Goal: Task Accomplishment & Management: Manage account settings

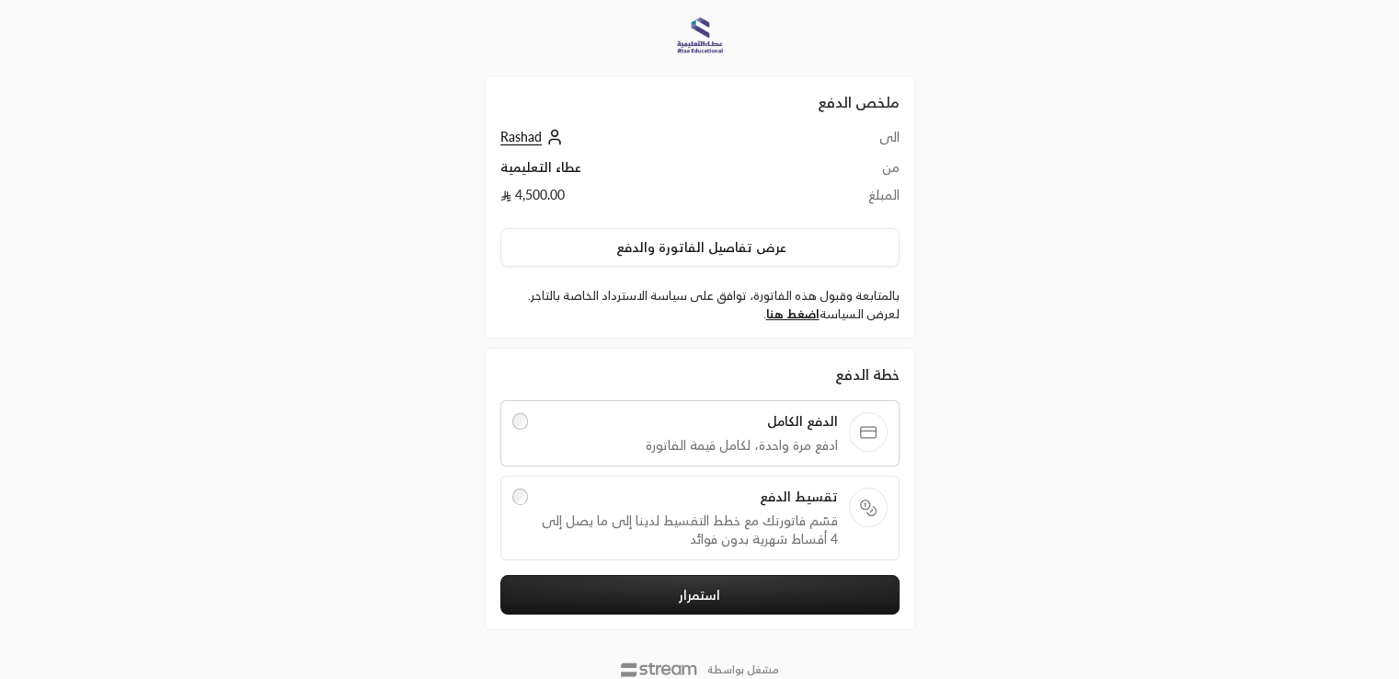
click at [511, 150] on td "Rashad" at bounding box center [644, 143] width 288 height 30
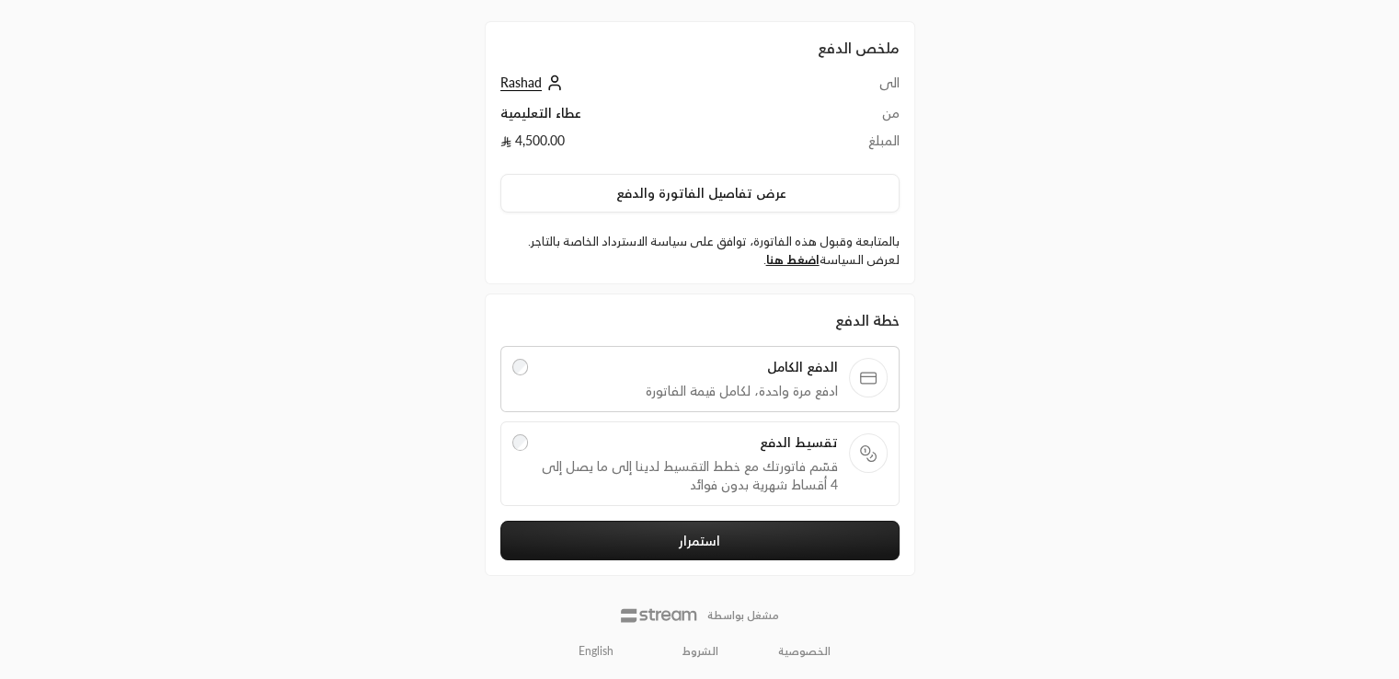
click at [523, 93] on td "Rashad" at bounding box center [644, 89] width 288 height 30
click at [523, 82] on span "Rashad" at bounding box center [520, 82] width 41 height 17
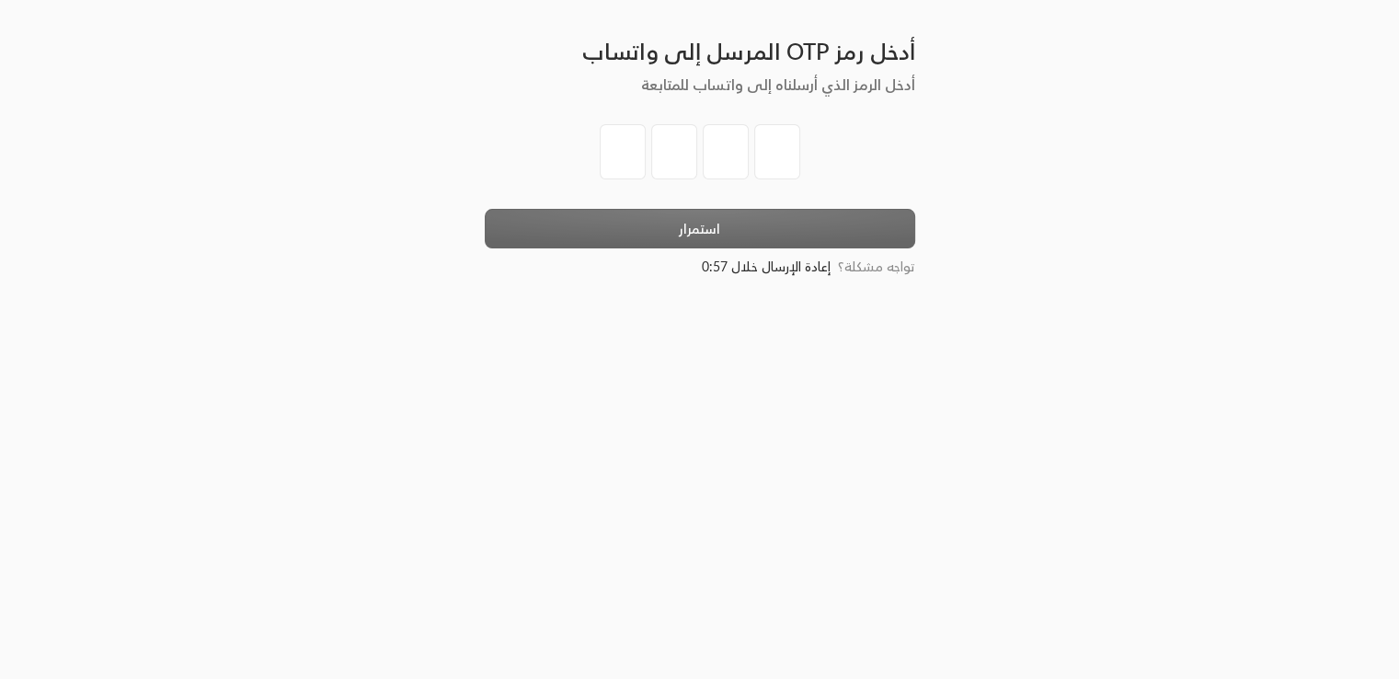
click at [633, 159] on input "tel" at bounding box center [623, 151] width 46 height 55
click at [357, 285] on div "أدخل رمز OTP المرسل إلى واتساب أدخل الرمز الذي أرسلناه إلى واتساب للمتابعة استم…" at bounding box center [699, 339] width 700 height 679
click at [618, 136] on input "tel" at bounding box center [623, 151] width 46 height 55
type input "1"
type input "2"
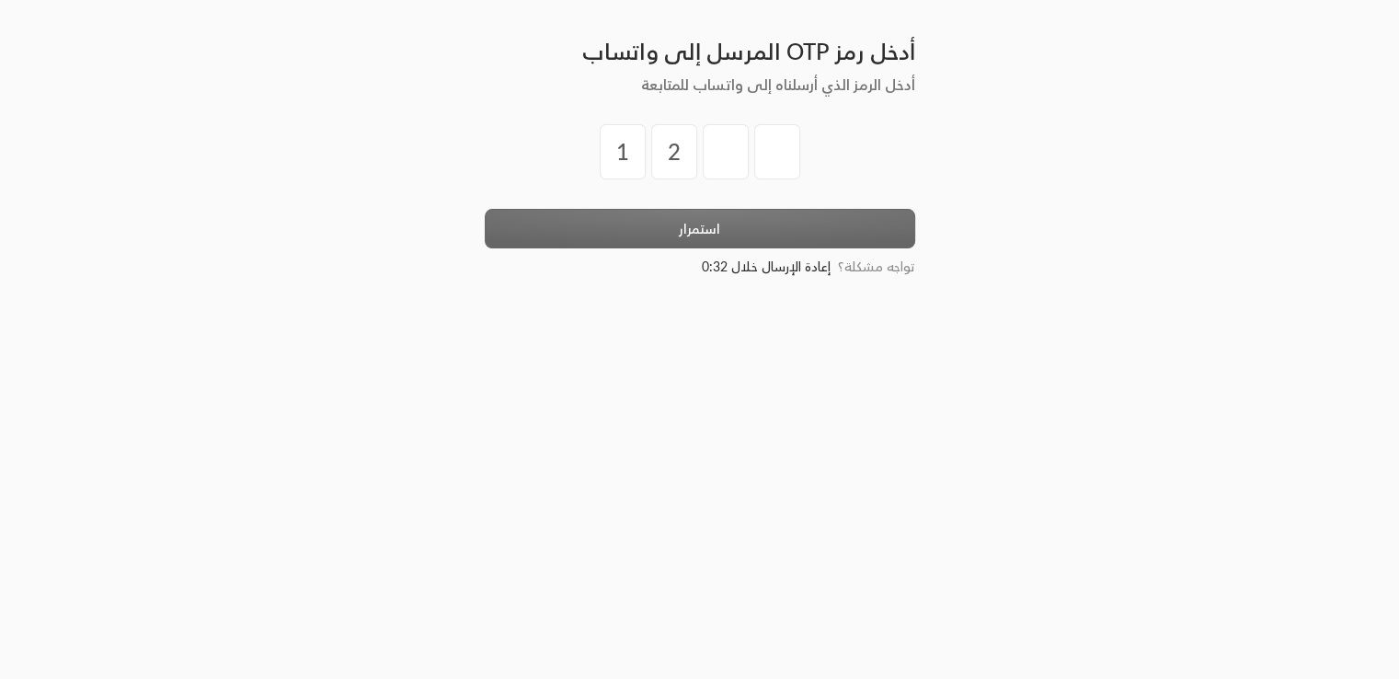
type input "3"
type input "4"
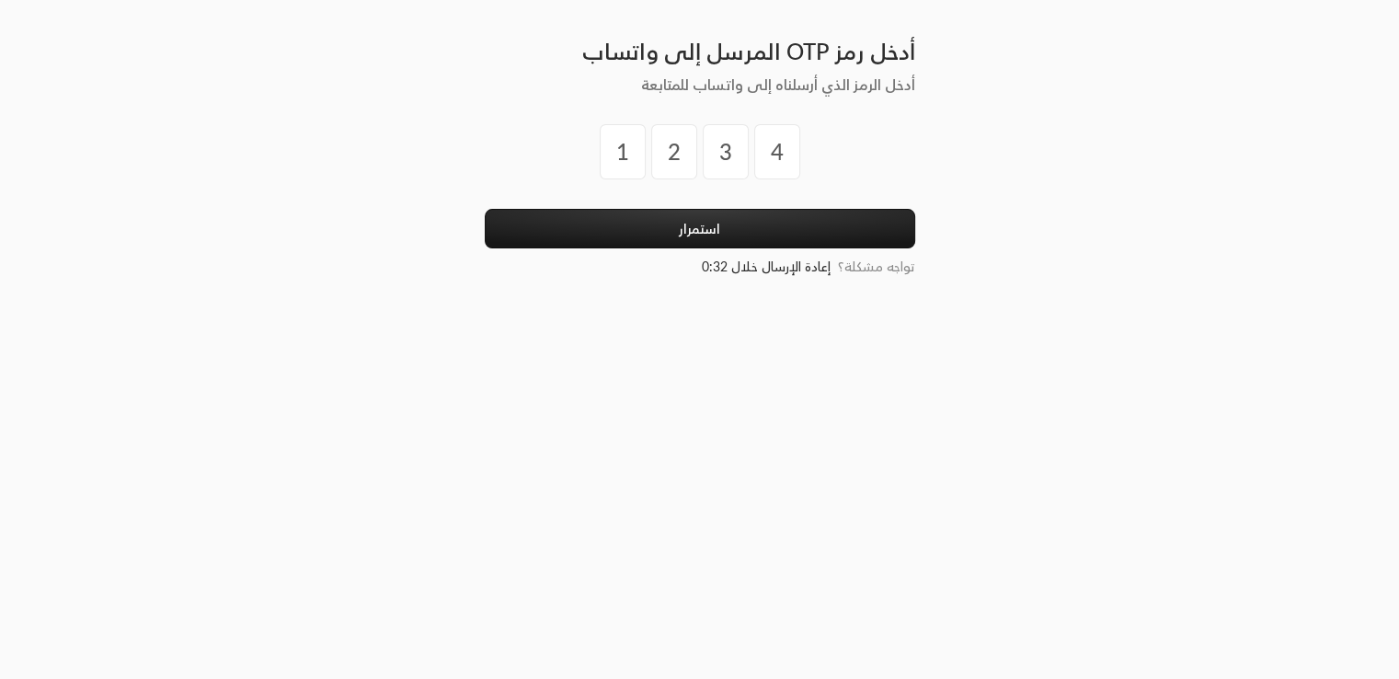
click at [701, 223] on div "أدخل رمز OTP المرسل إلى واتساب أدخل الرمز الذي أرسلناه إلى واتساب للمتابعة 1 2 …" at bounding box center [700, 339] width 460 height 679
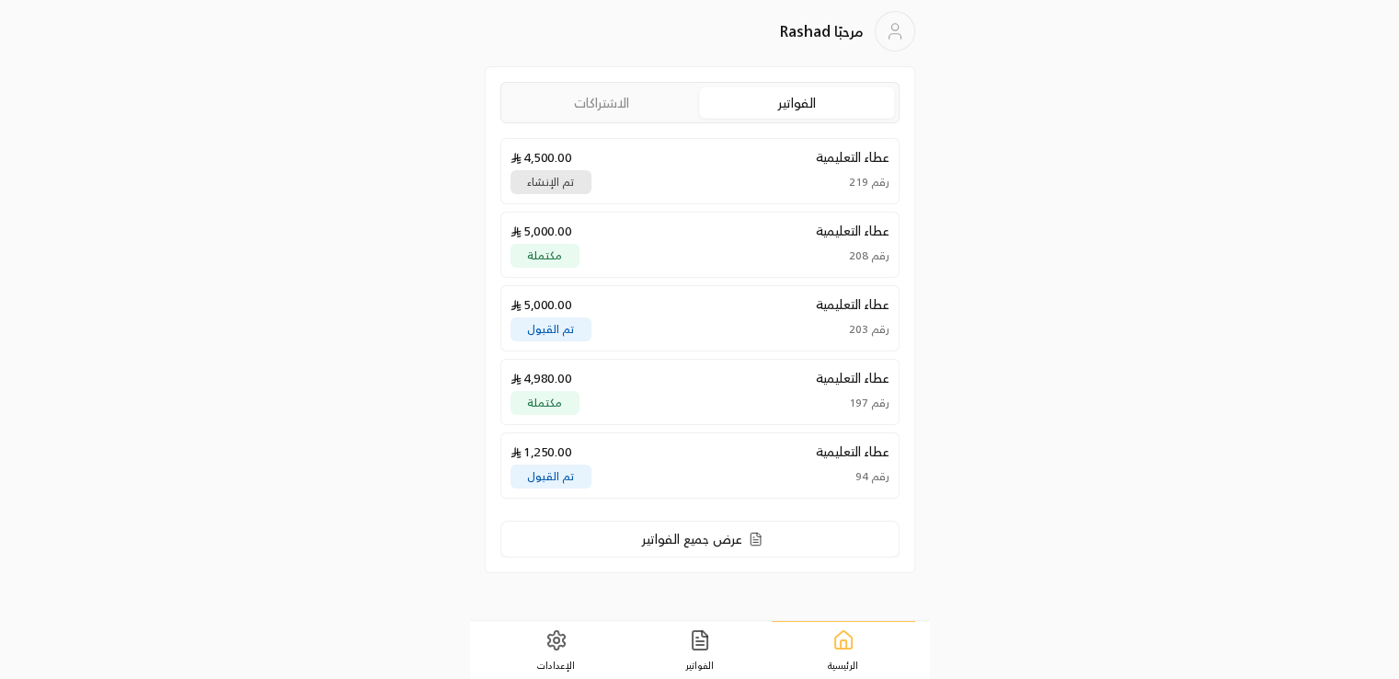
click at [618, 99] on link "الاشتراكات" at bounding box center [602, 102] width 194 height 30
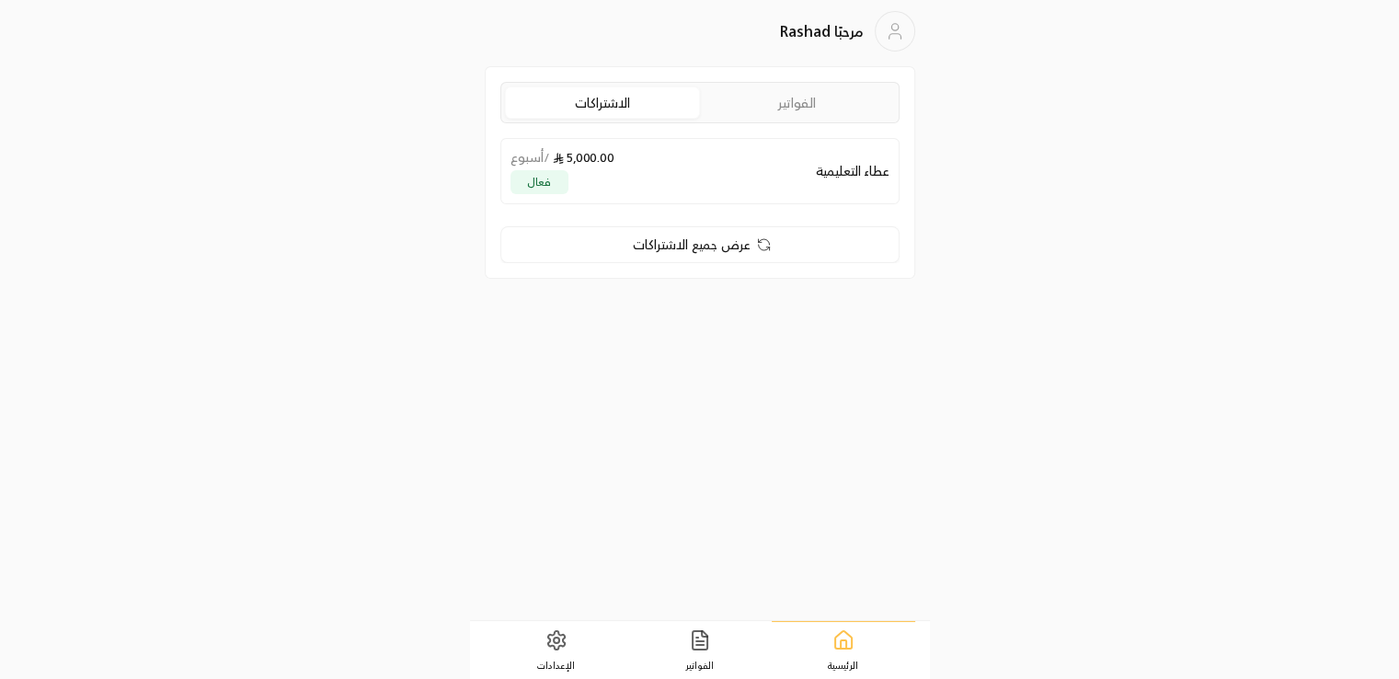
click at [802, 112] on link "الفواتير" at bounding box center [797, 102] width 194 height 30
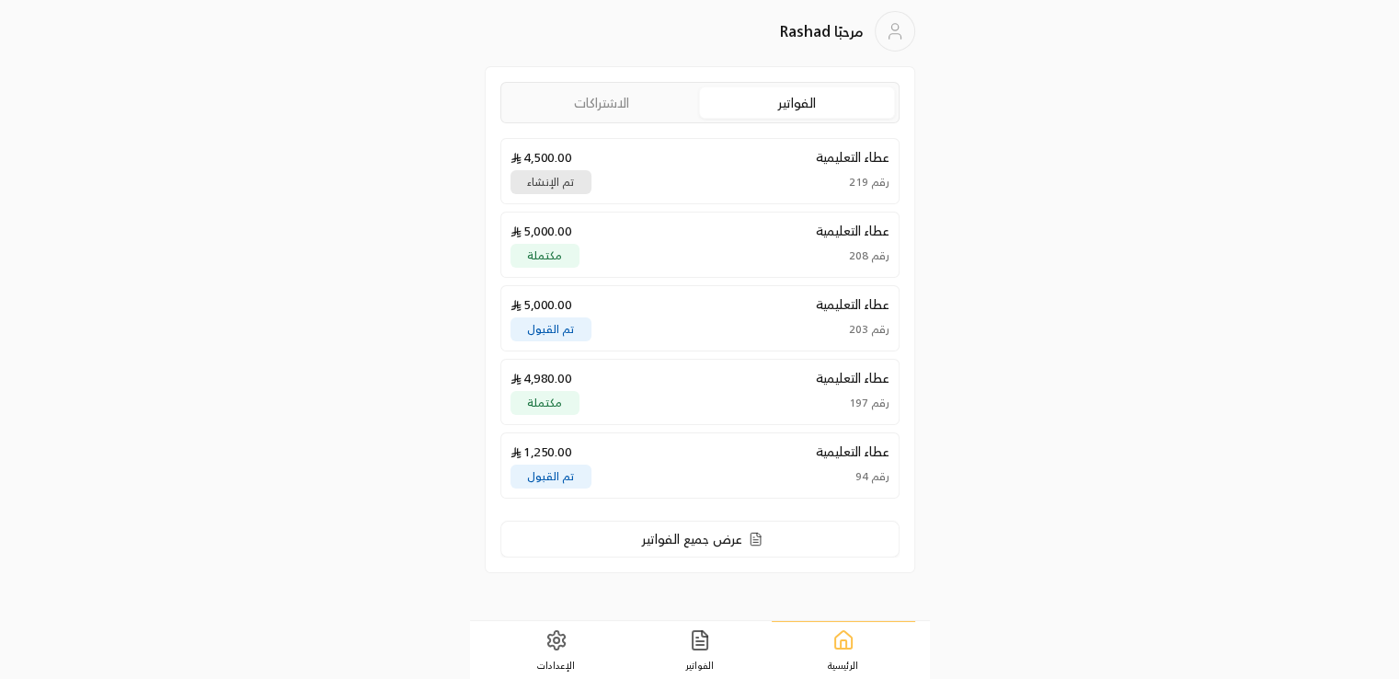
click at [717, 647] on link "الفواتير" at bounding box center [699, 650] width 143 height 57
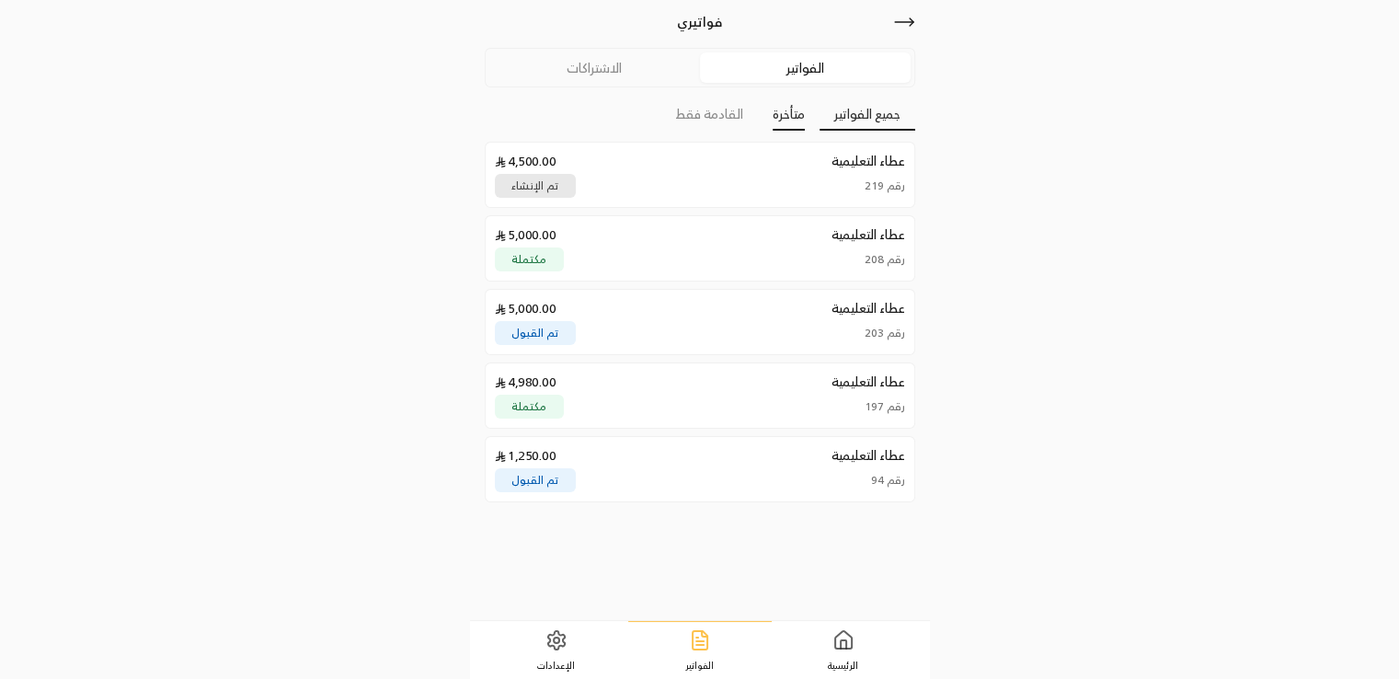
click at [783, 119] on link "متأخرة" at bounding box center [788, 114] width 32 height 32
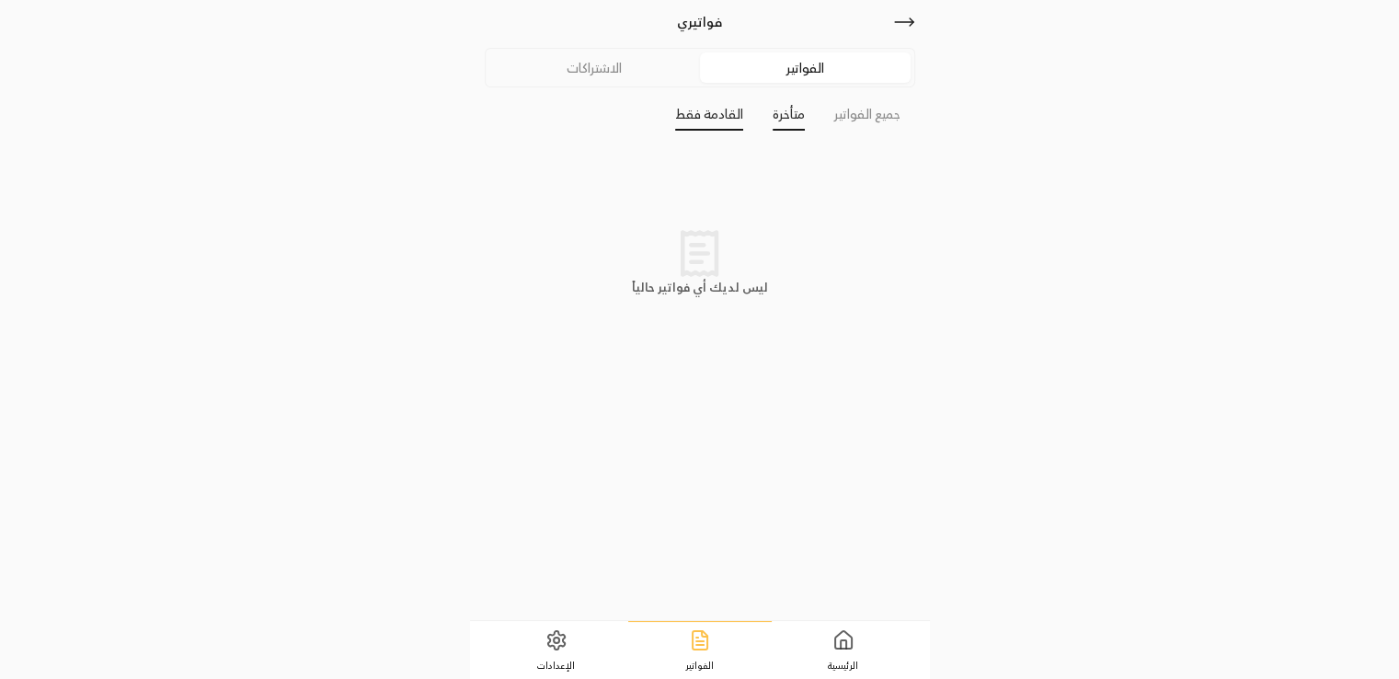
click at [709, 114] on link "القادمة فقط" at bounding box center [709, 114] width 68 height 32
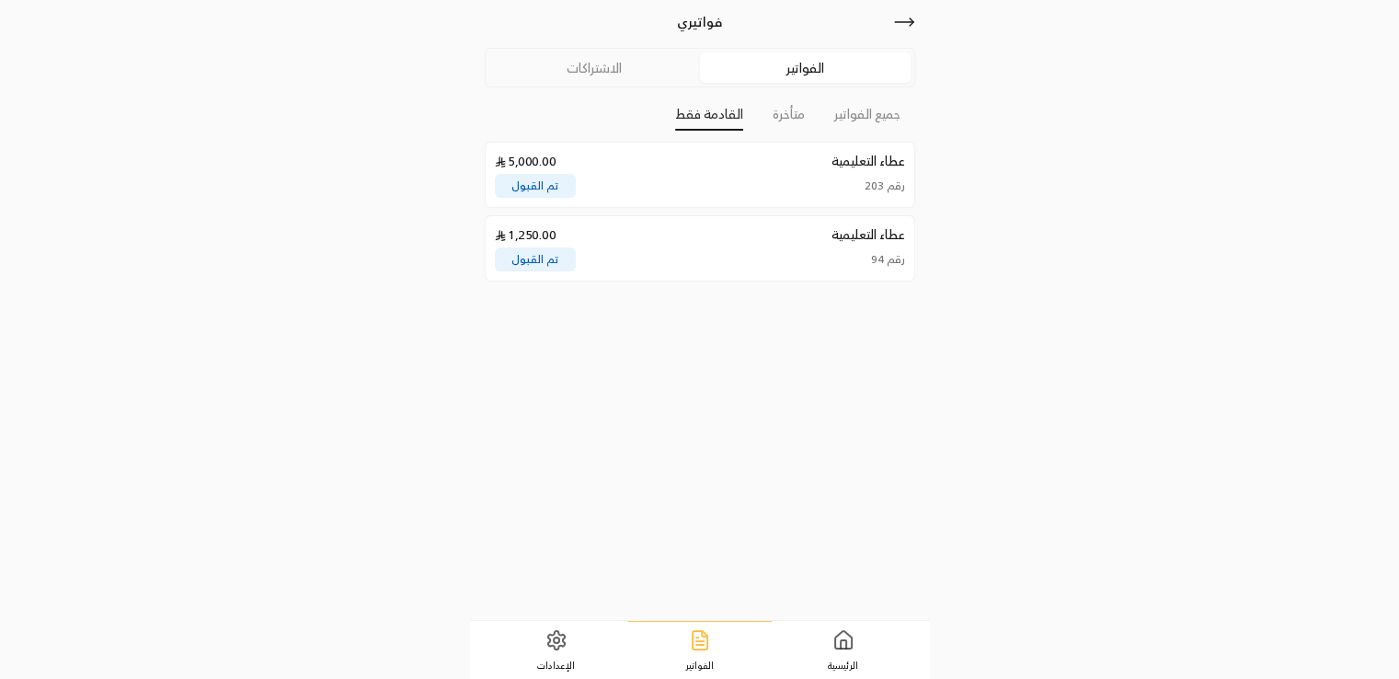
click at [555, 637] on circle at bounding box center [557, 640] width 6 height 6
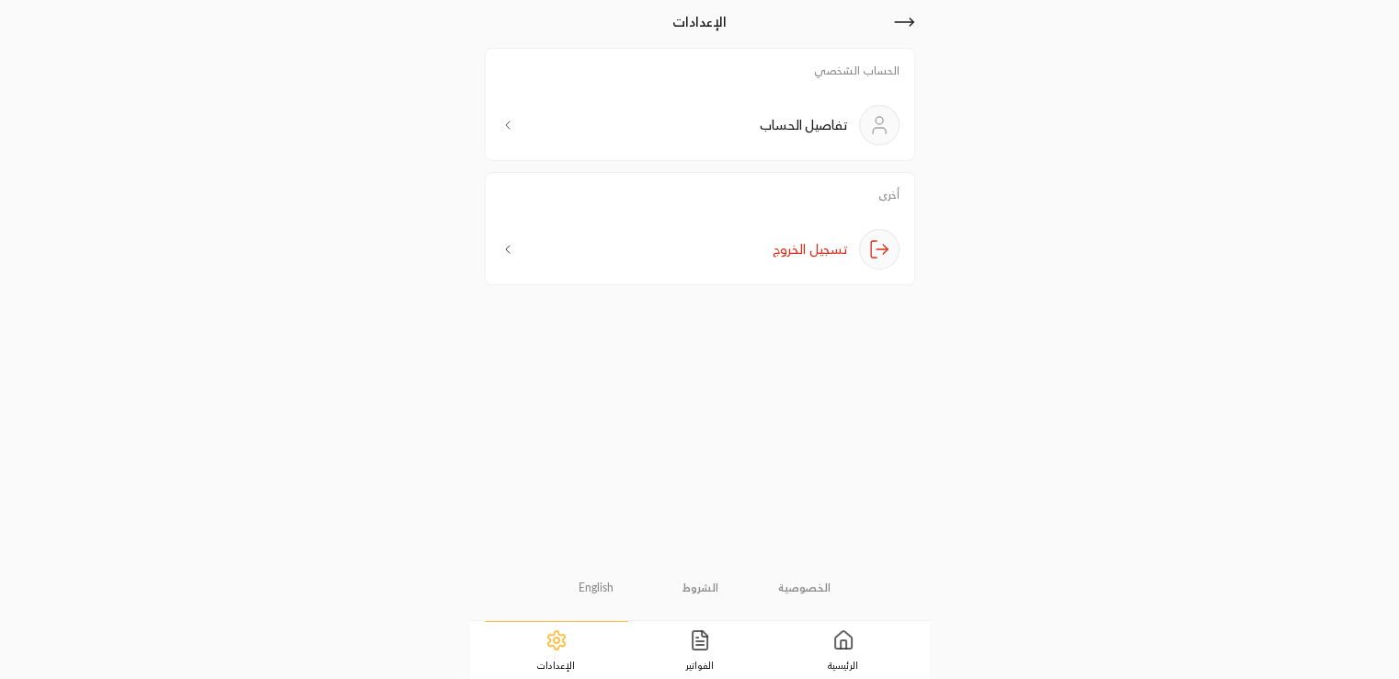
click at [539, 125] on div "تفاصيل الحساب" at bounding box center [699, 125] width 399 height 40
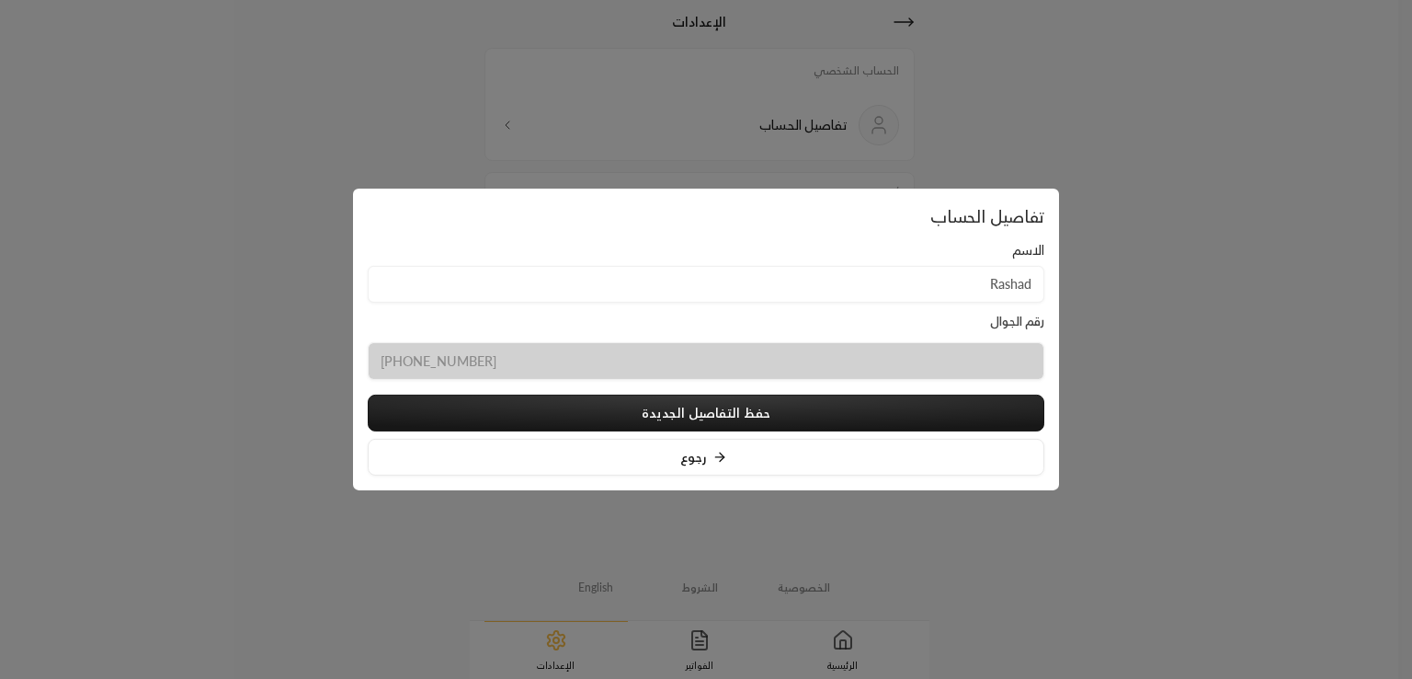
click at [777, 314] on div "رقم الجوال [PHONE_NUMBER]" at bounding box center [706, 346] width 677 height 68
click at [828, 291] on input "Rashad" at bounding box center [706, 284] width 677 height 38
click at [841, 324] on div "رقم الجوال [PHONE_NUMBER]" at bounding box center [706, 346] width 677 height 68
click at [846, 289] on input "Rashad" at bounding box center [706, 284] width 677 height 38
type input "[PERSON_NAME]"
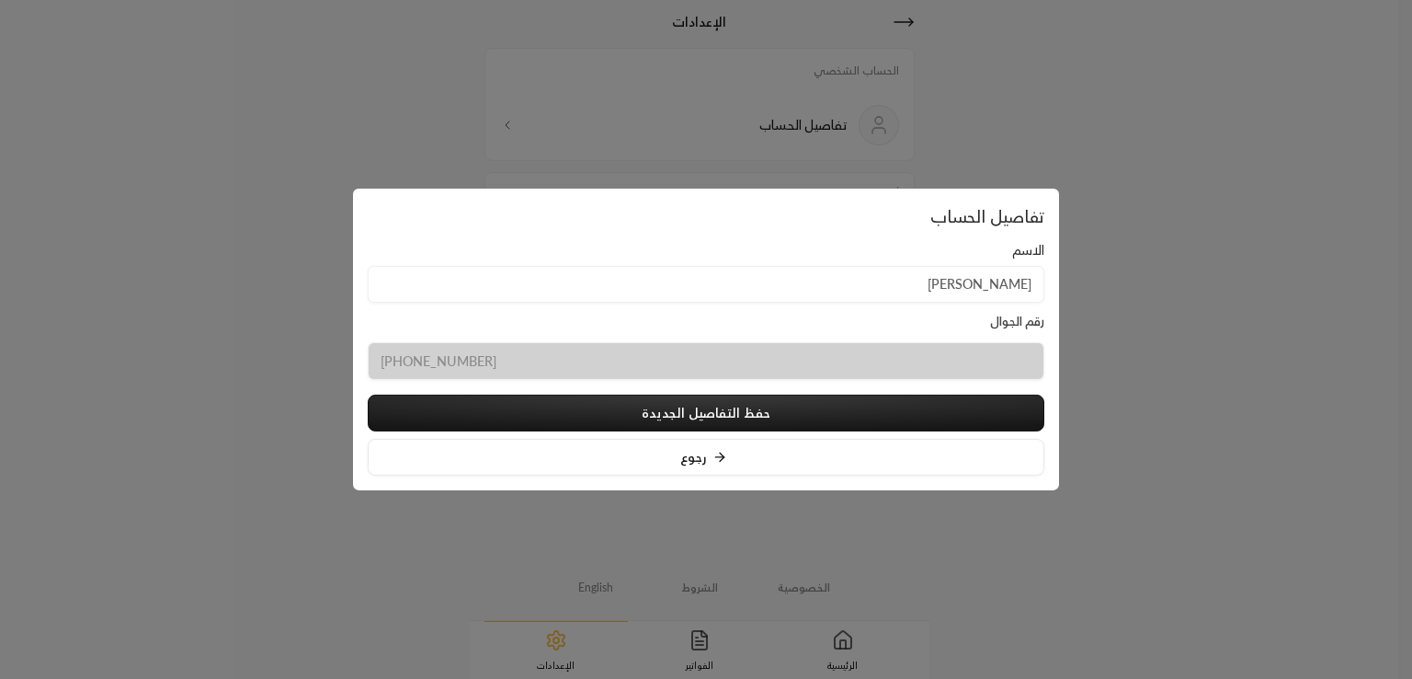
click at [655, 409] on button "حفظ التفاصيل الجديدة" at bounding box center [706, 412] width 677 height 37
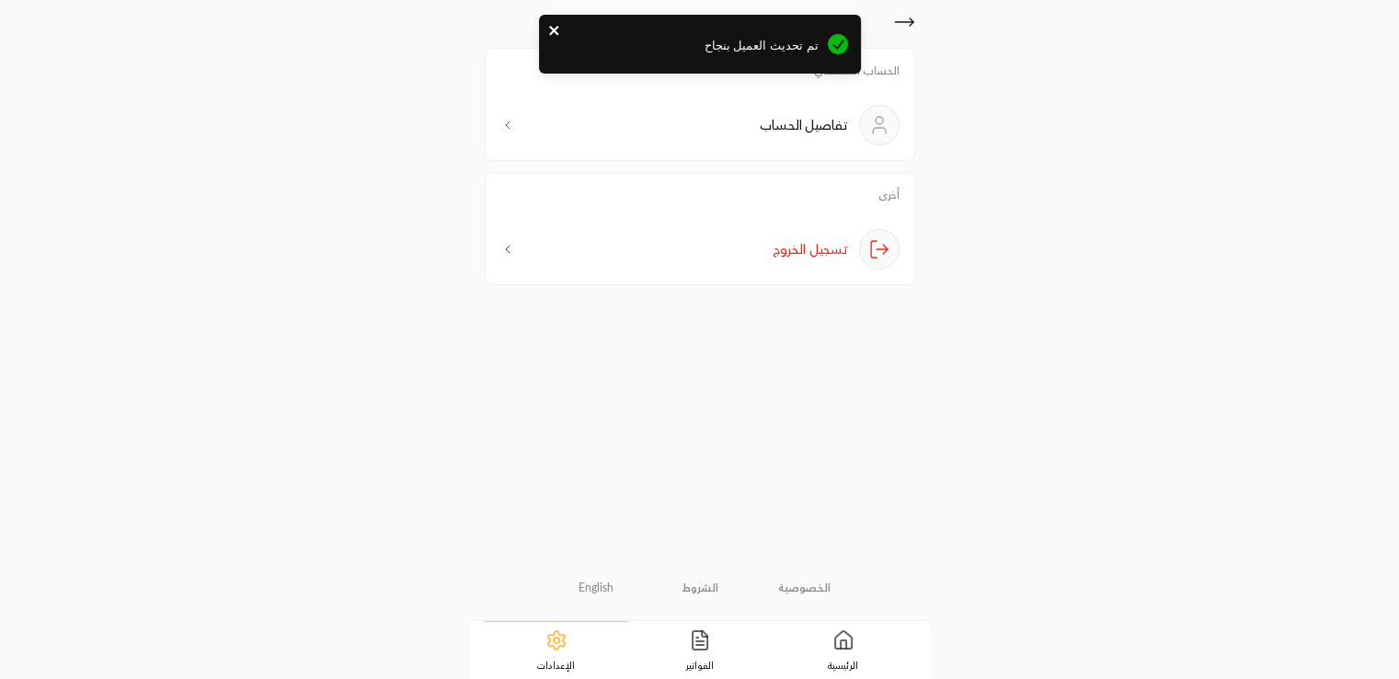
click at [553, 36] on icon "close" at bounding box center [554, 30] width 13 height 15
